Goal: Information Seeking & Learning: Learn about a topic

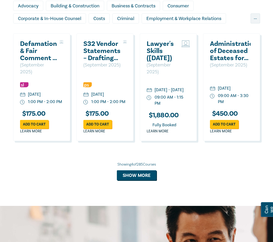
scroll to position [343, 0]
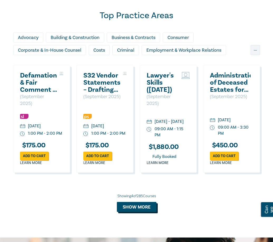
click at [141, 212] on button "Show more" at bounding box center [137, 207] width 40 height 10
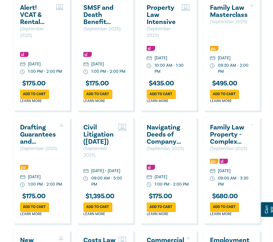
scroll to position [554, 0]
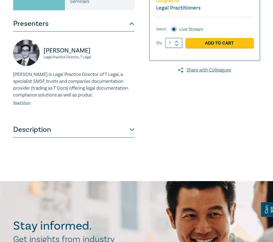
scroll to position [185, 0]
